Goal: Find contact information: Find contact information

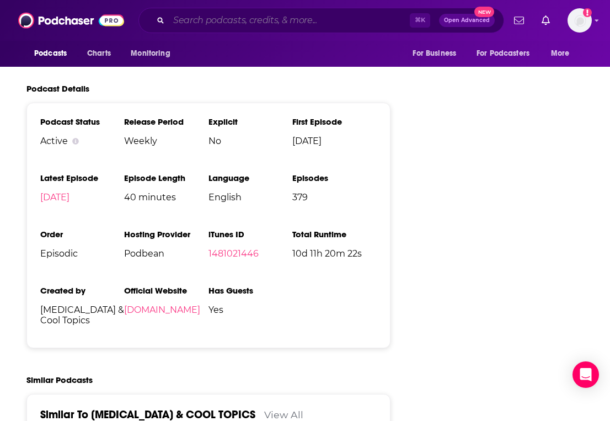
click at [202, 21] on input "Search podcasts, credits, & more..." at bounding box center [289, 21] width 241 height 18
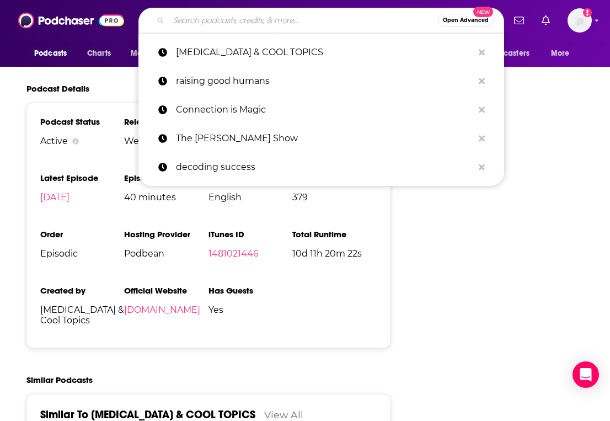
paste input "A Certain Age"
type input "A Certain Age"
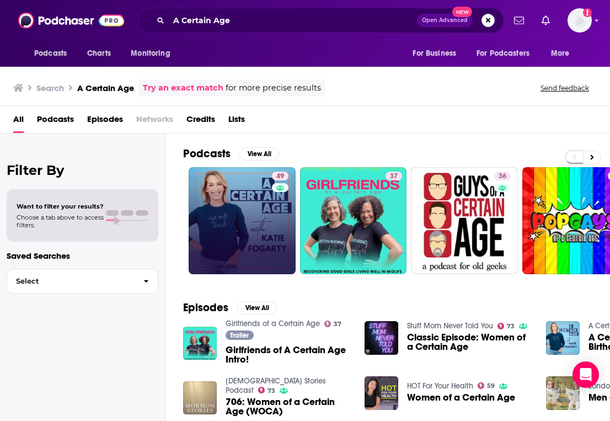
click at [195, 197] on link "49" at bounding box center [242, 220] width 107 height 107
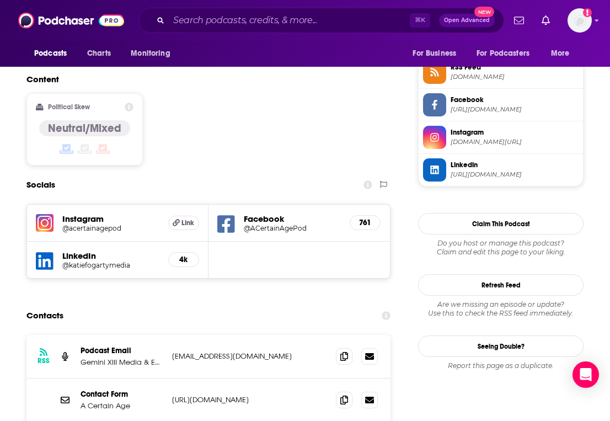
scroll to position [932, 0]
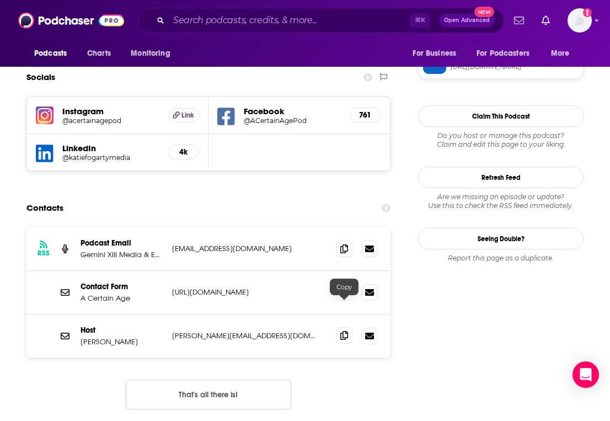
click at [347, 331] on icon at bounding box center [344, 335] width 8 height 9
click at [345, 244] on icon at bounding box center [344, 248] width 8 height 9
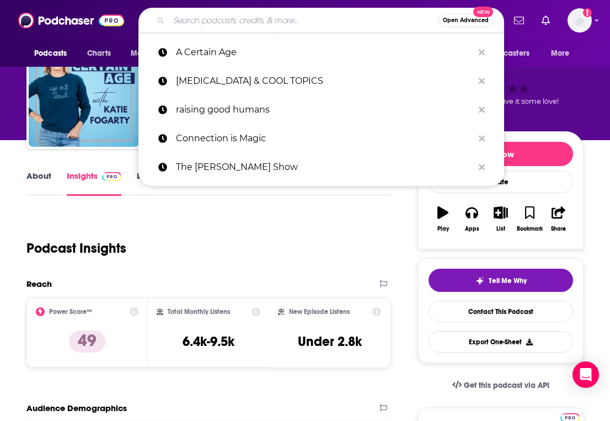
click at [219, 26] on input "Search podcasts, credits, & more..." at bounding box center [303, 21] width 269 height 18
paste input "This is the Author"
type input "This is the Author"
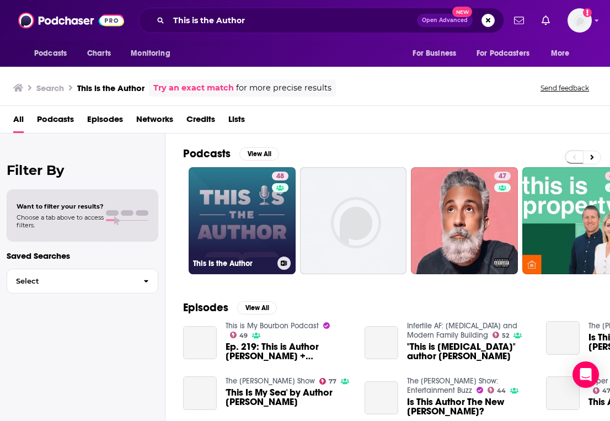
click at [242, 184] on link "48 This Is the Author" at bounding box center [242, 220] width 107 height 107
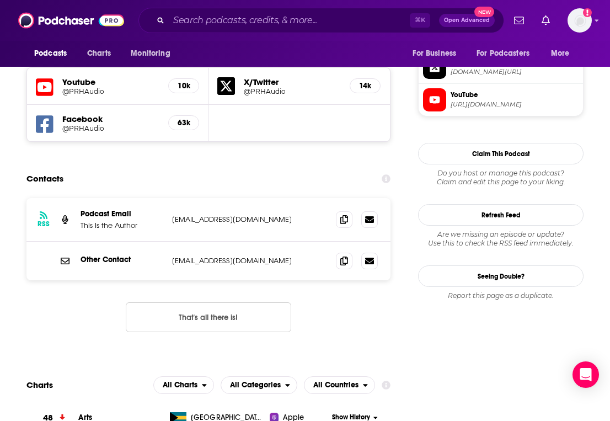
scroll to position [986, 0]
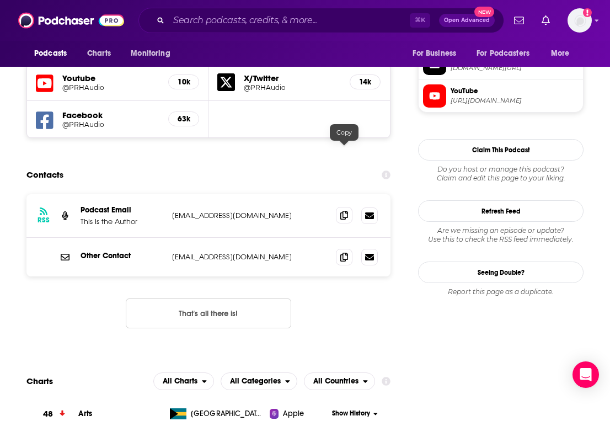
click at [344, 211] on icon at bounding box center [344, 215] width 8 height 9
click at [340, 252] on icon at bounding box center [344, 256] width 8 height 9
click at [192, 25] on input "Search podcasts, credits, & more..." at bounding box center [289, 21] width 241 height 18
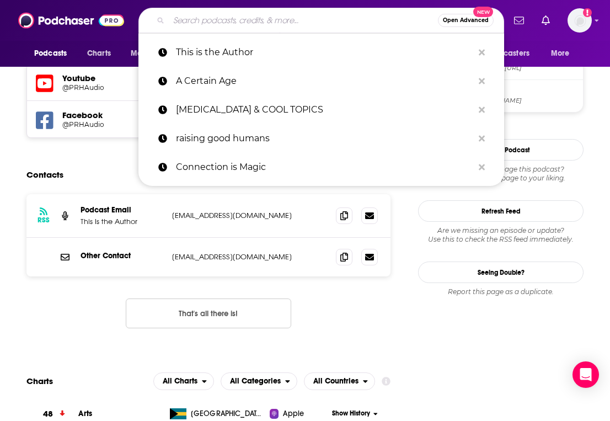
paste input "40+ Fitness Podcast"
type input "40+ Fitness Podcast"
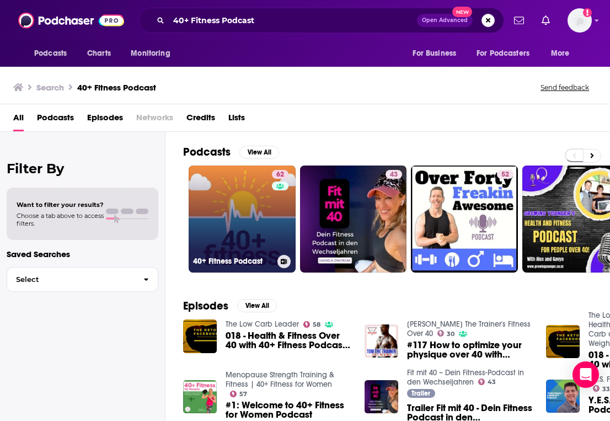
click at [264, 223] on link "62 40+ Fitness Podcast" at bounding box center [242, 218] width 107 height 107
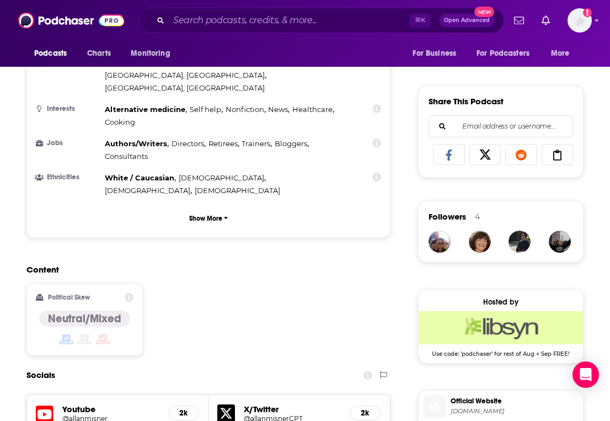
scroll to position [852, 0]
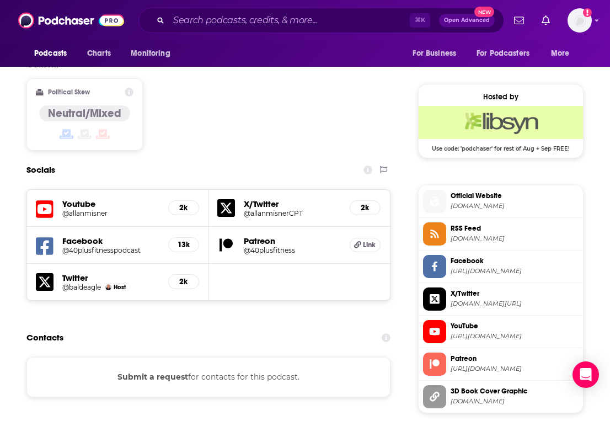
click at [85, 209] on h5 "@allanmisner" at bounding box center [110, 213] width 97 height 8
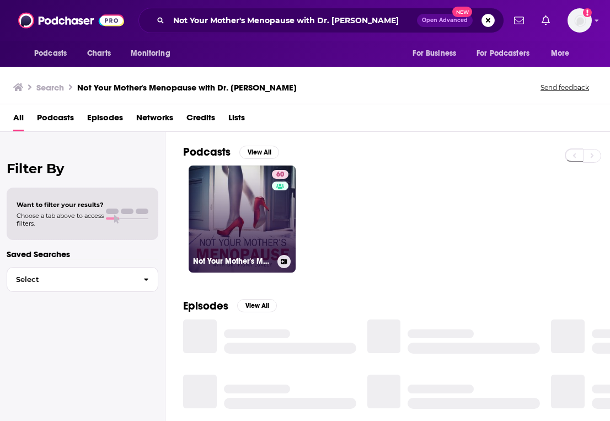
click at [221, 207] on link "60 Not Your Mother's Menopause with Dr. Fiona Lovely" at bounding box center [242, 218] width 107 height 107
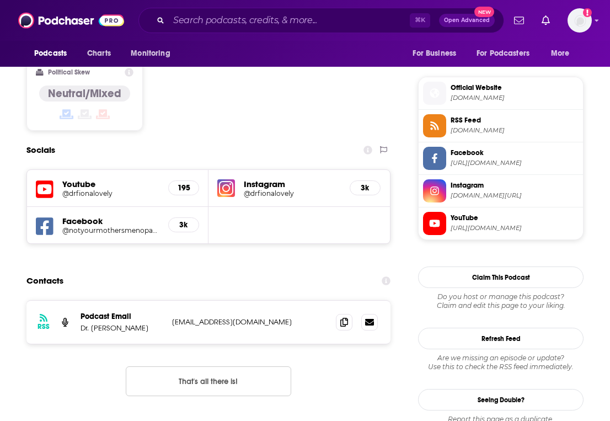
scroll to position [890, 0]
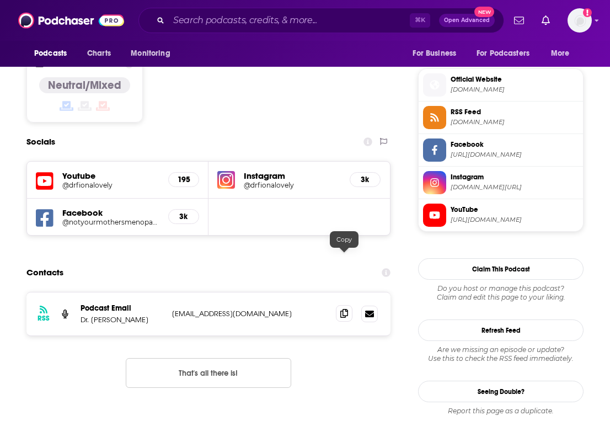
click at [346, 309] on icon at bounding box center [344, 313] width 8 height 9
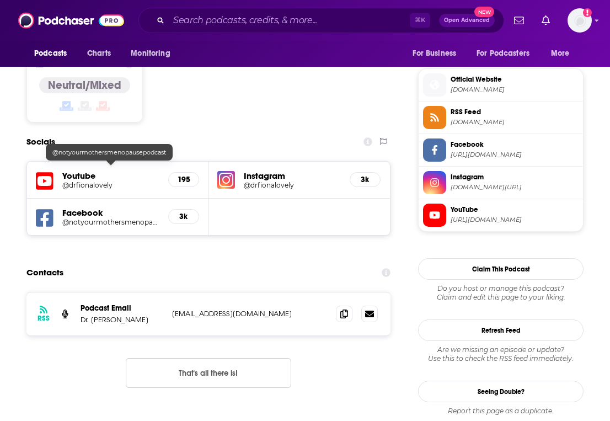
click at [99, 162] on div "Youtube @drfionalovely 195" at bounding box center [117, 180] width 181 height 37
click at [103, 181] on h5 "@drfionalovely" at bounding box center [110, 185] width 97 height 8
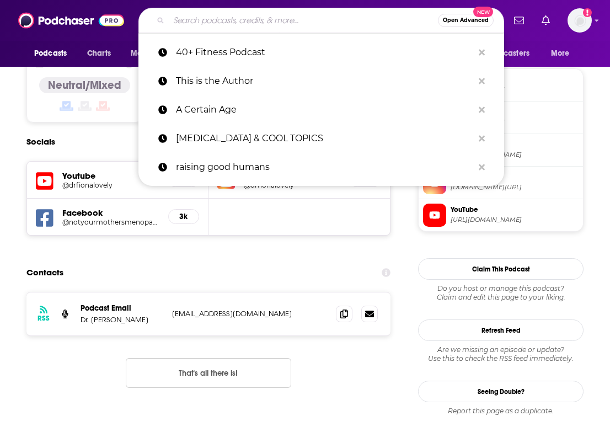
click at [250, 25] on input "Search podcasts, credits, & more..." at bounding box center [303, 21] width 269 height 18
paste input "The Liz Earle Wellbeing Show"
type input "The Liz Earle Wellbeing Show"
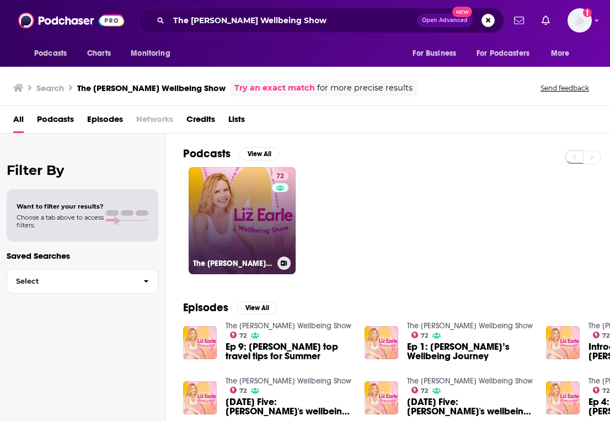
click at [231, 218] on link "72 The Liz Earle Wellbeing Show" at bounding box center [242, 220] width 107 height 107
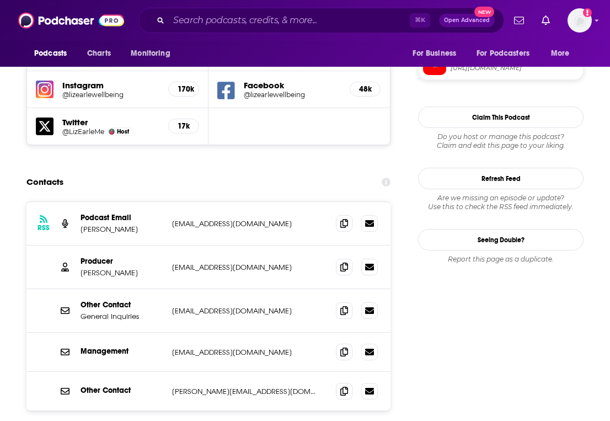
scroll to position [1079, 0]
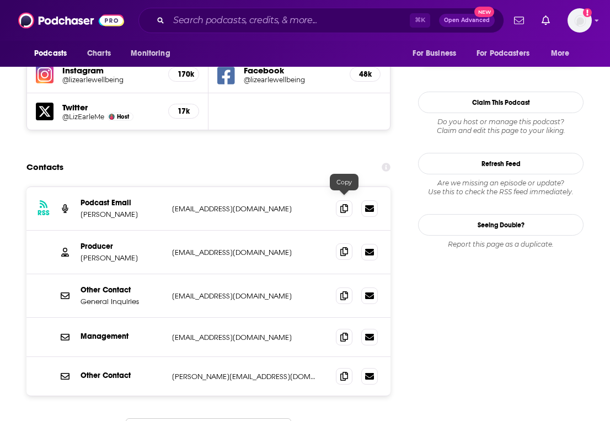
click at [342, 247] on icon at bounding box center [344, 251] width 8 height 9
click at [343, 291] on icon at bounding box center [344, 295] width 8 height 9
click at [345, 274] on div "Other Contact General Inquiries hq@lizearlewellbeing.com hq@lizearlewellbeing.c…" at bounding box center [208, 296] width 364 height 44
click at [345, 287] on span at bounding box center [344, 295] width 17 height 17
click at [343, 371] on icon at bounding box center [344, 375] width 8 height 9
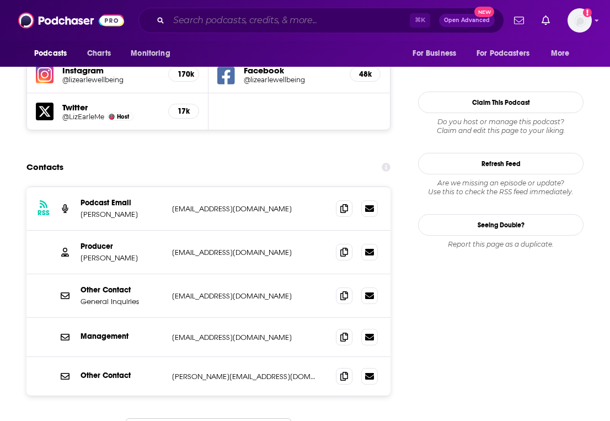
click at [218, 18] on input "Search podcasts, credits, & more..." at bounding box center [289, 21] width 241 height 18
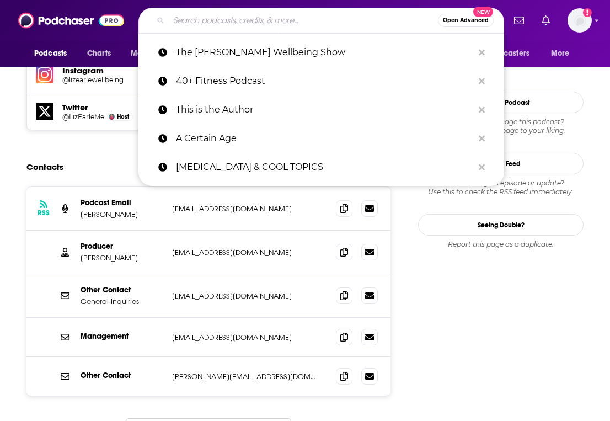
paste input "The Good Life with Michele Lamoureux"
type input "The Good Life with Michele Lamoureux"
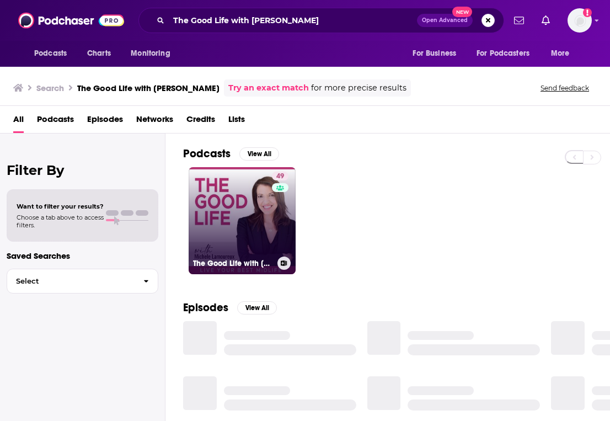
click at [208, 230] on link "49 The Good Life with Michele Lamoureux" at bounding box center [242, 220] width 107 height 107
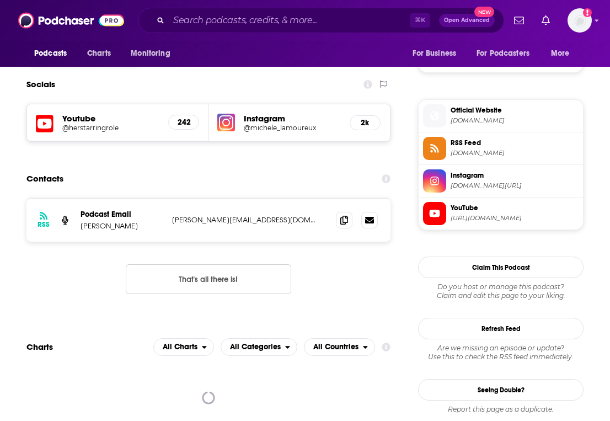
scroll to position [940, 0]
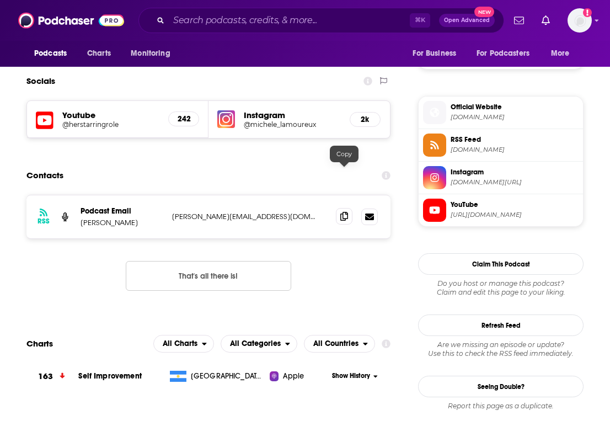
click at [345, 212] on icon at bounding box center [344, 216] width 8 height 9
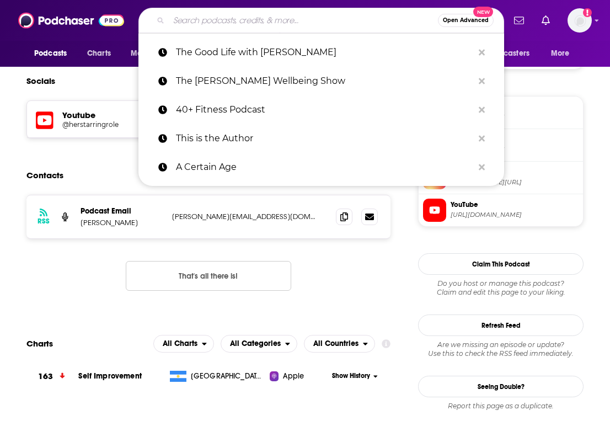
click at [278, 21] on input "Search podcasts, credits, & more..." at bounding box center [303, 21] width 269 height 18
paste input "Energized with Dr. Mariza"
type input "Energized with Dr. Mariza"
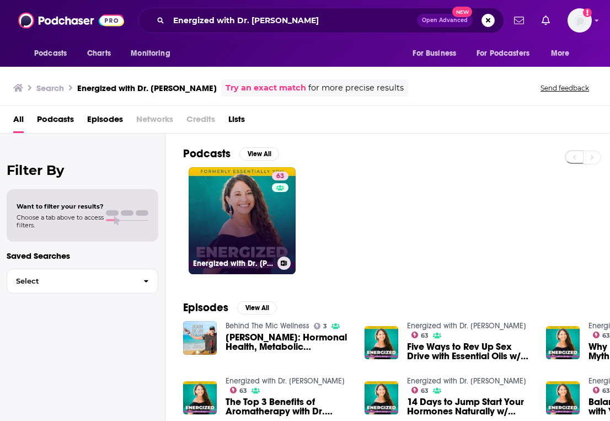
click at [232, 200] on link "63 Energized with Dr. Mariza" at bounding box center [242, 220] width 107 height 107
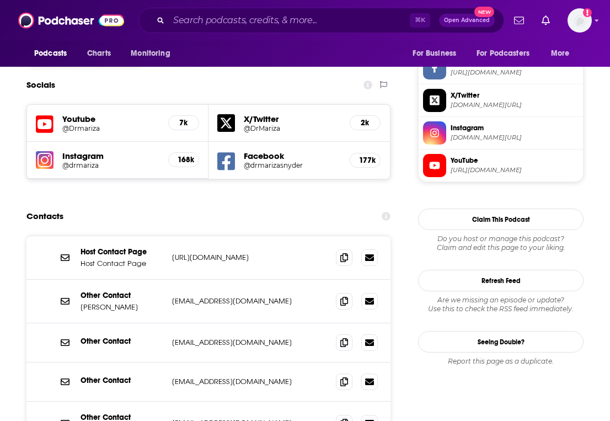
scroll to position [950, 0]
